Goal: Task Accomplishment & Management: Manage account settings

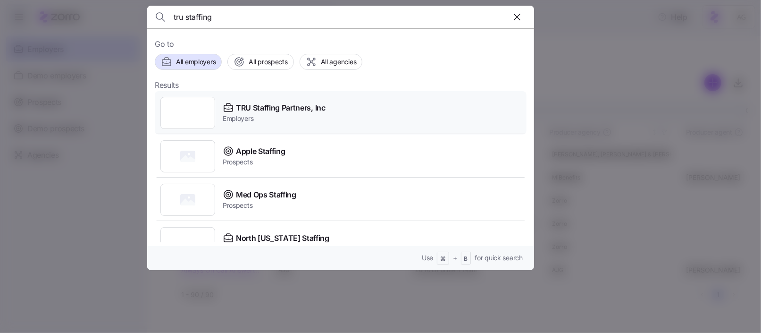
type input "tru staffing"
click at [255, 99] on div "TRU Staffing Partners, Inc Employers" at bounding box center [341, 112] width 372 height 43
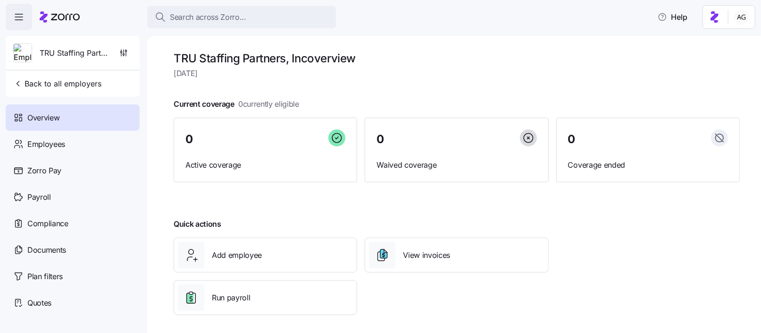
scroll to position [3, 0]
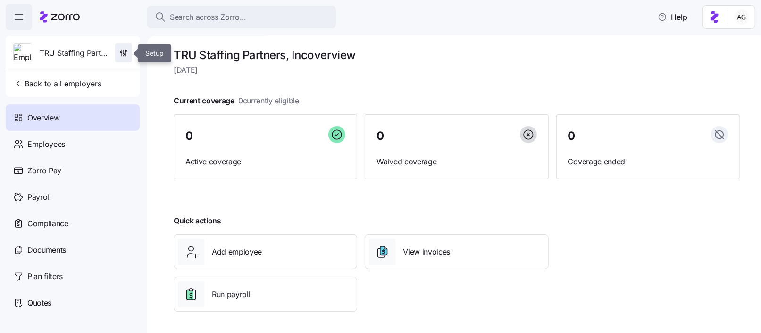
click at [129, 56] on span "button" at bounding box center [124, 53] width 16 height 18
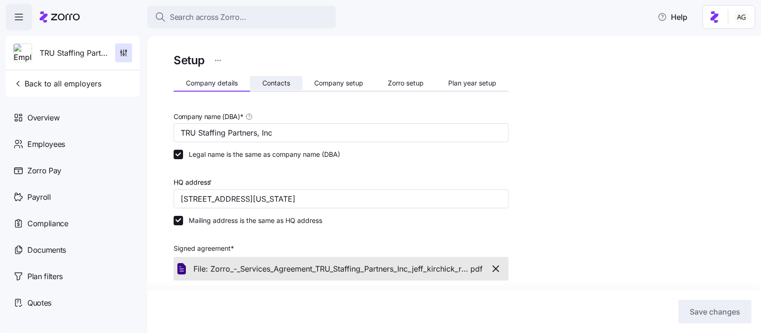
click at [273, 85] on span "Contacts" at bounding box center [276, 83] width 28 height 7
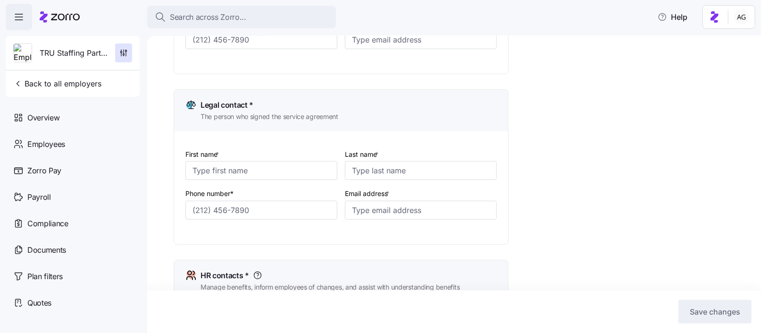
type input "Rachael"
type input "Haher"
type input "rachael@trustaffingpartners.com"
type input "Rachael"
type input "Haher"
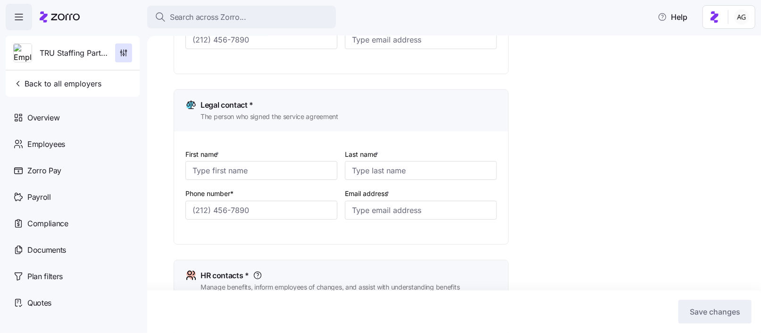
type input "rachael@trustaffingpartners.com"
type input "Rachael"
type input "Haher"
type input "rachael@trustaffingpartners.com"
type input "Rachael"
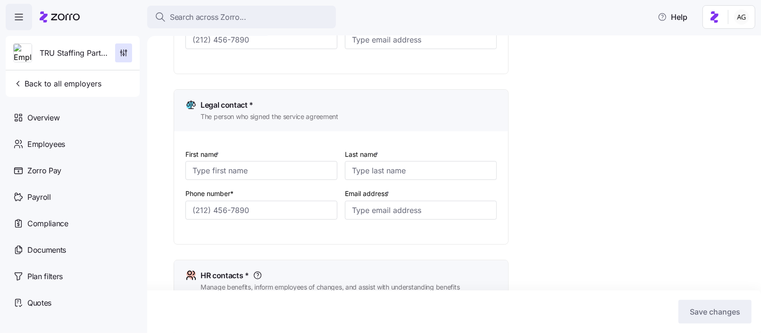
type input "Haher"
type input "invoices@trustaffingpartners.com"
type input "(718) 541-3630"
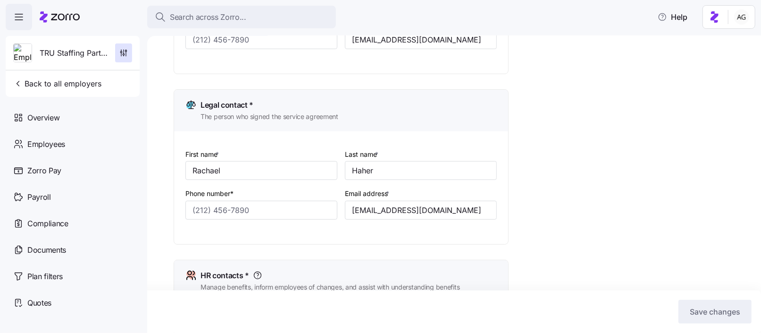
type input "(718) 541-3630"
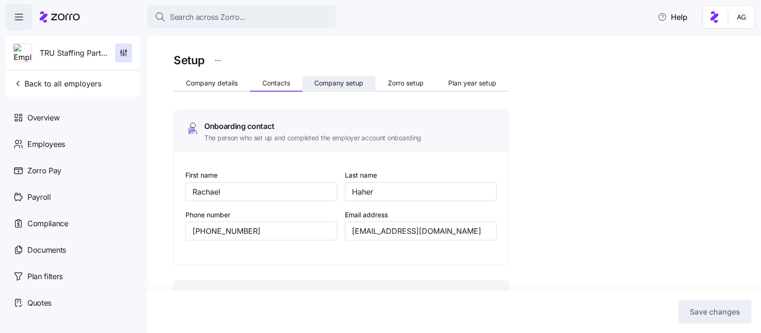
click at [349, 83] on span "Company setup" at bounding box center [338, 83] width 49 height 7
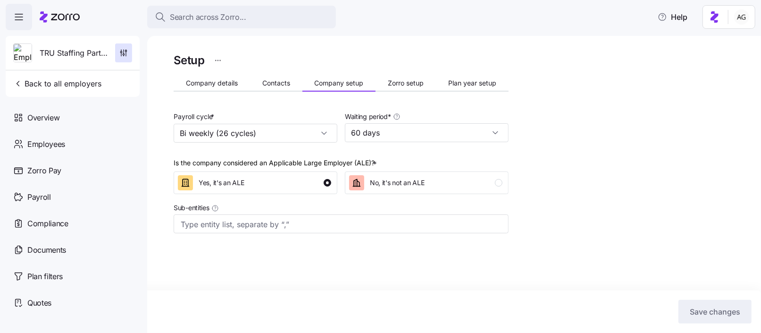
click at [415, 91] on div "Company details Contacts Company setup Zorro setup Plan year setup" at bounding box center [341, 84] width 335 height 14
click at [412, 86] on span "Zorro setup" at bounding box center [406, 83] width 36 height 7
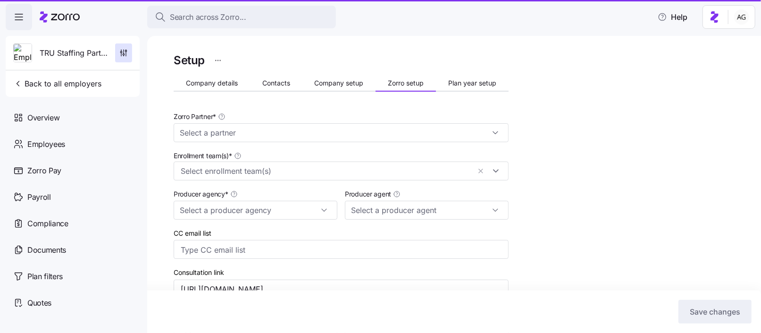
type input "Zorro"
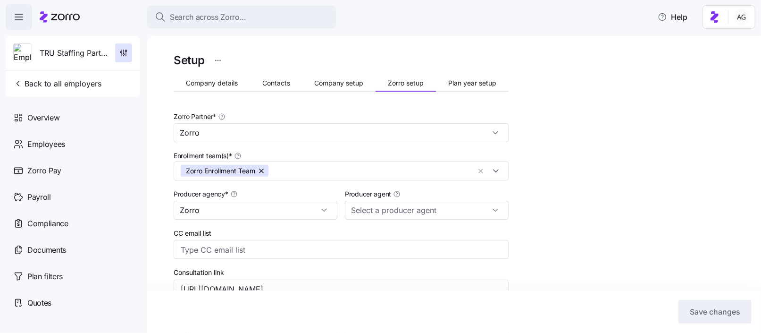
click at [468, 74] on div "Setup Company details Contacts Company setup Zorro setup Plan year setup Zorro …" at bounding box center [341, 329] width 335 height 556
click at [465, 86] on span "Plan year setup" at bounding box center [472, 83] width 48 height 7
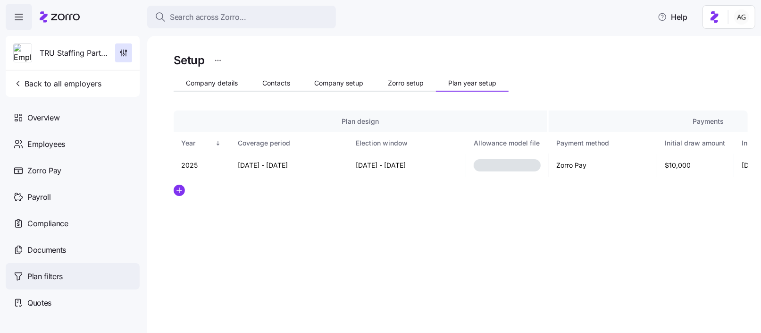
click at [63, 273] on span "Plan filters" at bounding box center [44, 276] width 35 height 12
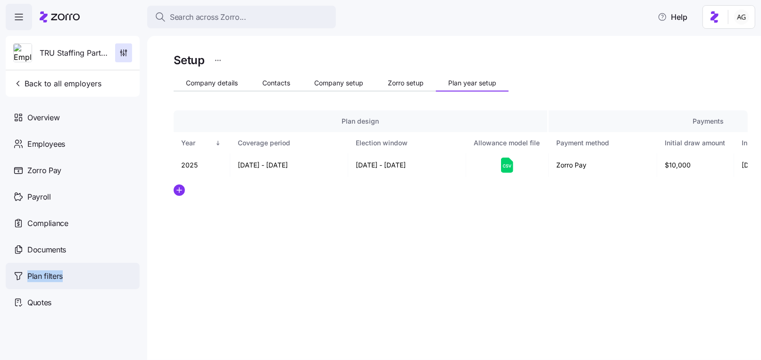
click at [35, 276] on span "Plan filters" at bounding box center [44, 276] width 35 height 12
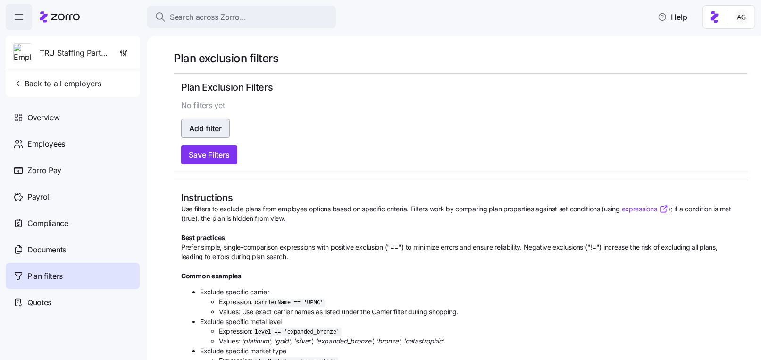
click at [216, 122] on button "Add filter" at bounding box center [205, 128] width 49 height 19
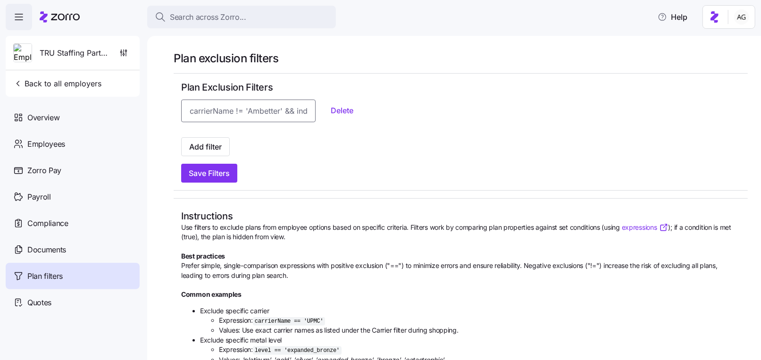
click at [231, 110] on input at bounding box center [248, 111] width 134 height 23
paste input "level == 'catastrophic'"
type input "level == 'catastrophic'"
click at [305, 136] on div at bounding box center [460, 134] width 559 height 8
click at [227, 170] on span "Save Filters" at bounding box center [209, 172] width 41 height 11
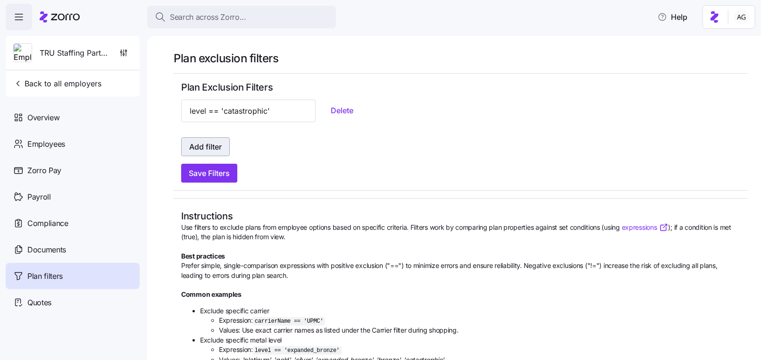
click at [192, 145] on span "Add filter" at bounding box center [205, 146] width 33 height 11
click at [195, 143] on span "Add filter" at bounding box center [205, 146] width 33 height 11
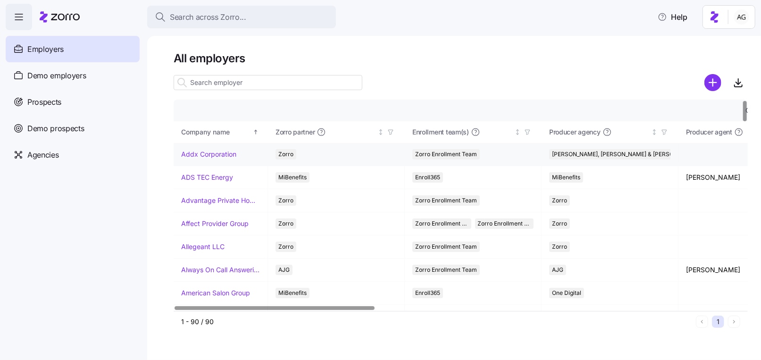
click at [221, 155] on link "Addx Corporation" at bounding box center [208, 154] width 55 height 9
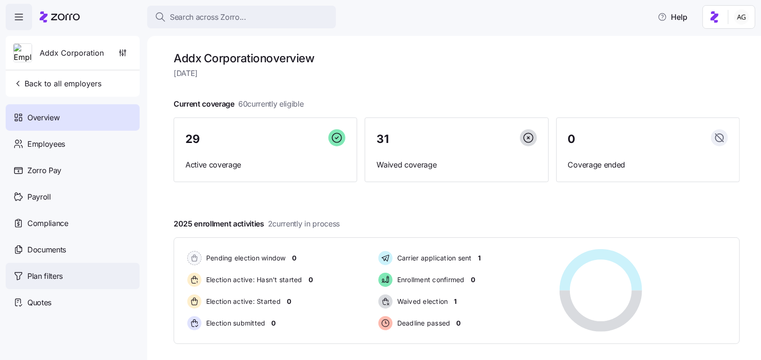
click at [62, 275] on span "Plan filters" at bounding box center [44, 276] width 35 height 12
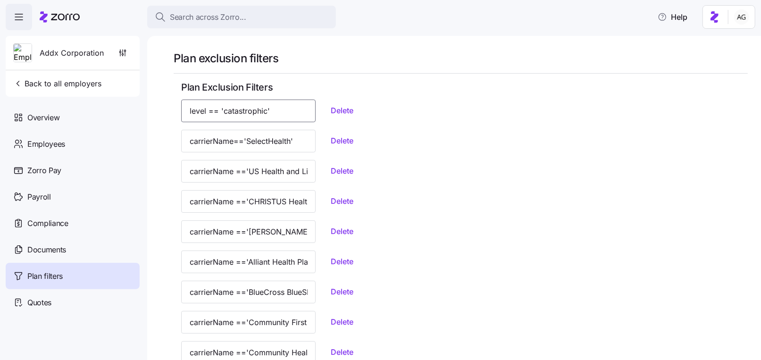
drag, startPoint x: 274, startPoint y: 109, endPoint x: 183, endPoint y: 107, distance: 91.1
click at [183, 107] on input "level == 'catastrophic'" at bounding box center [248, 111] width 134 height 23
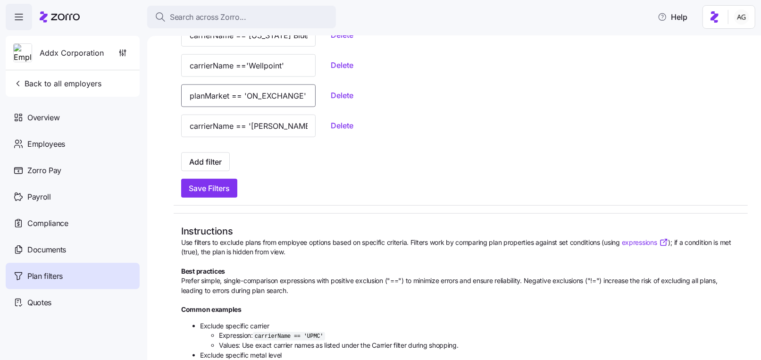
scroll to position [0, 28]
drag, startPoint x: 189, startPoint y: 97, endPoint x: 298, endPoint y: 95, distance: 109.0
click at [298, 95] on div "planMarket == 'ON_EXCHANGE' Delete" at bounding box center [460, 95] width 559 height 23
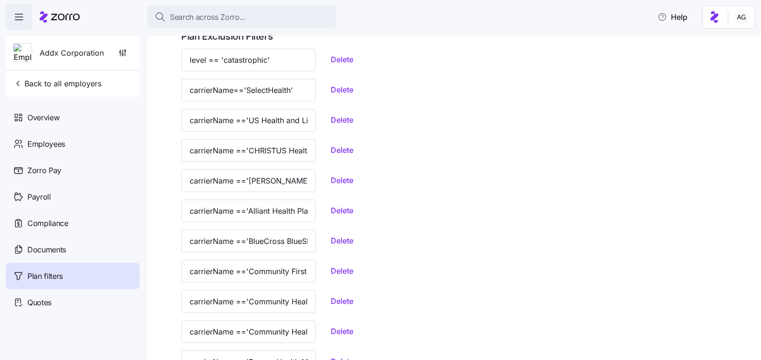
scroll to position [0, 0]
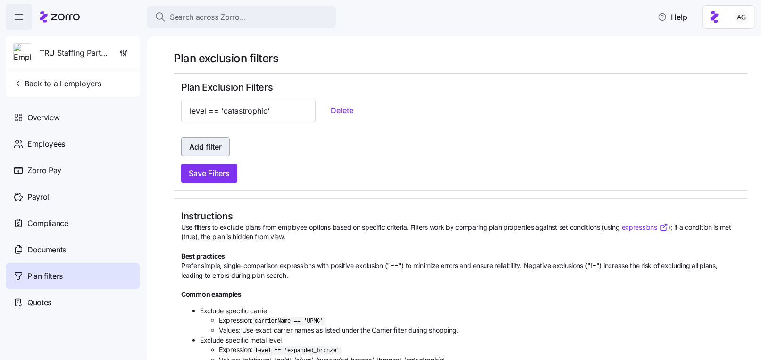
click at [198, 146] on span "Add filter" at bounding box center [205, 146] width 33 height 11
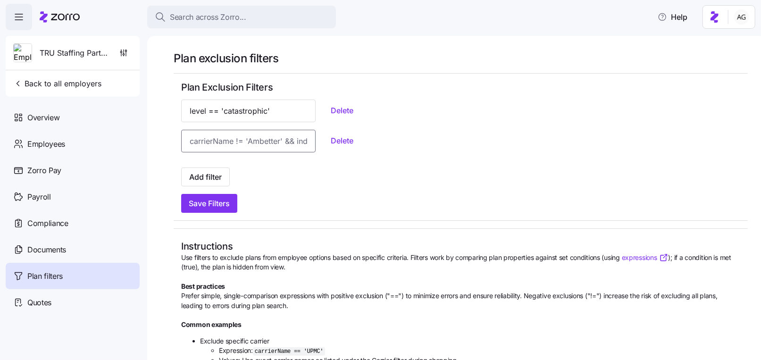
click at [196, 144] on input at bounding box center [248, 141] width 134 height 23
paste input "planMarket == 'ON_EXCHANGE'"
type input "planMarket == 'ON_EXCHANGE'"
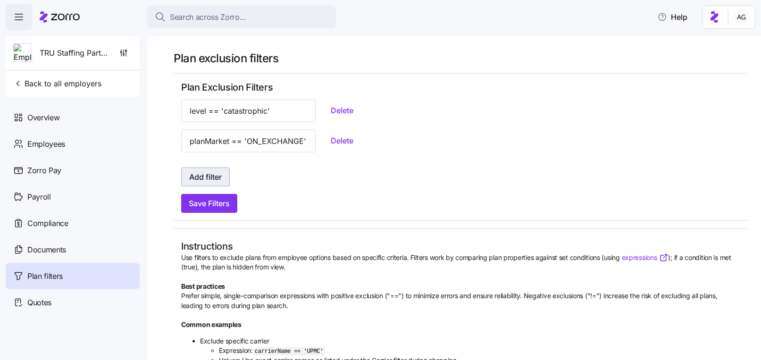
click at [211, 179] on span "Add filter" at bounding box center [205, 176] width 33 height 11
